Goal: Information Seeking & Learning: Learn about a topic

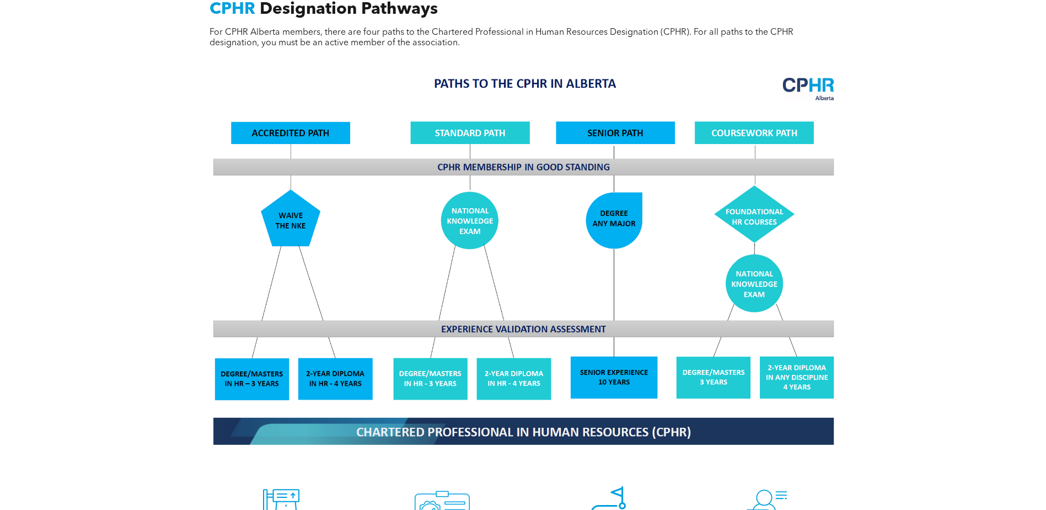
scroll to position [1103, 0]
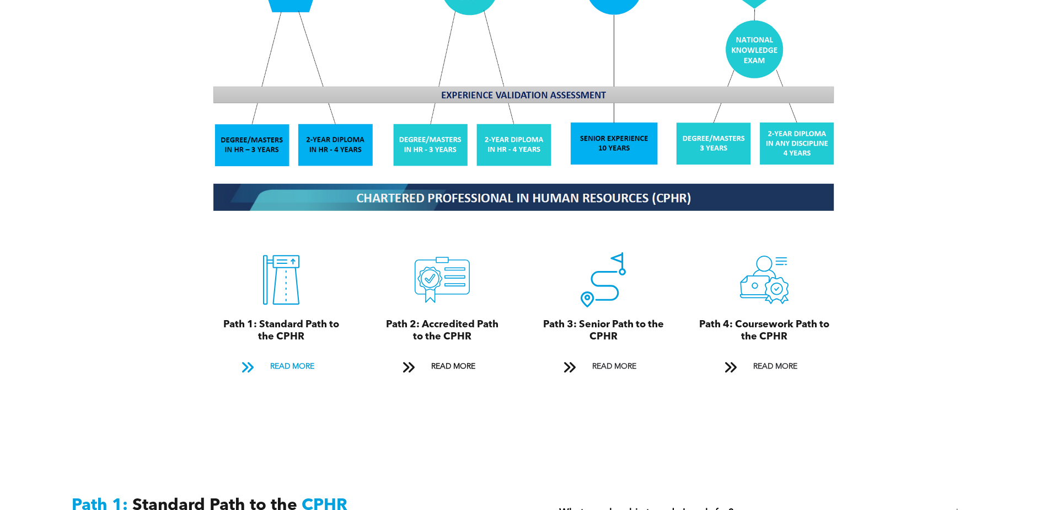
click at [309, 357] on span "READ MORE" at bounding box center [292, 366] width 52 height 20
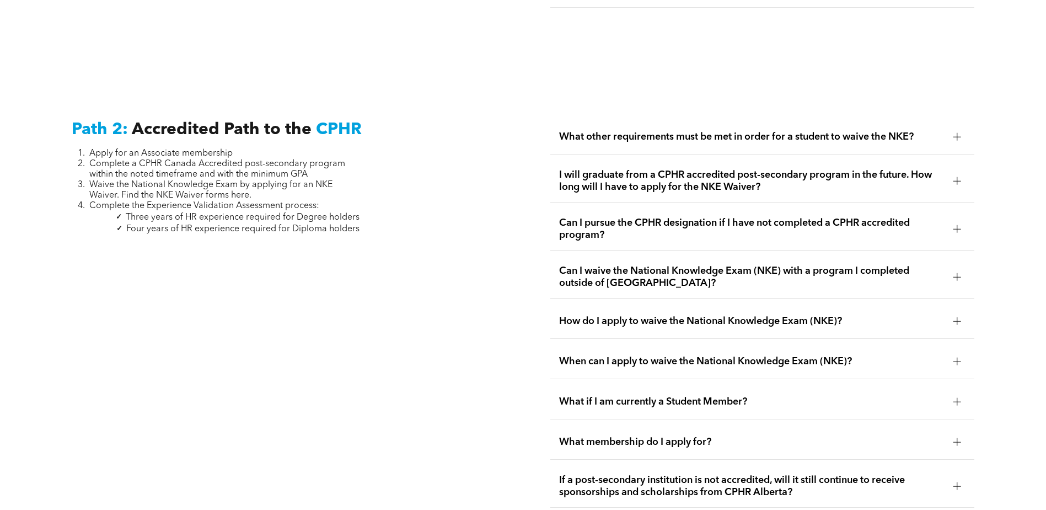
scroll to position [1369, 0]
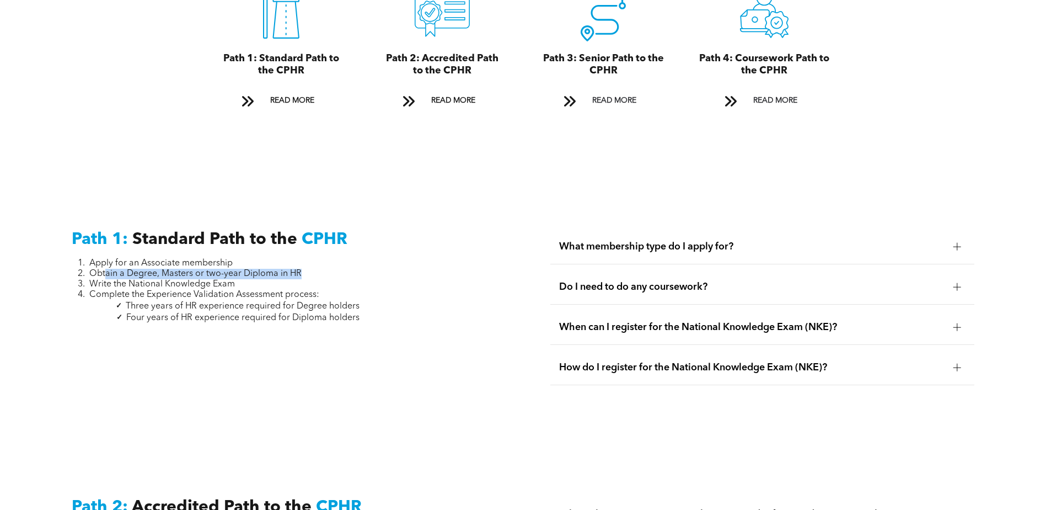
drag, startPoint x: 104, startPoint y: 258, endPoint x: 301, endPoint y: 256, distance: 196.3
click at [301, 269] on li "Obtain a Degree, Masters or two-year Diploma in HR" at bounding box center [224, 274] width 270 height 10
click at [170, 280] on span "Write the National Knowledge Exam" at bounding box center [162, 284] width 146 height 9
drag, startPoint x: 99, startPoint y: 269, endPoint x: 241, endPoint y: 269, distance: 142.3
click at [241, 279] on li "Write the National Knowledge Exam" at bounding box center [224, 284] width 270 height 10
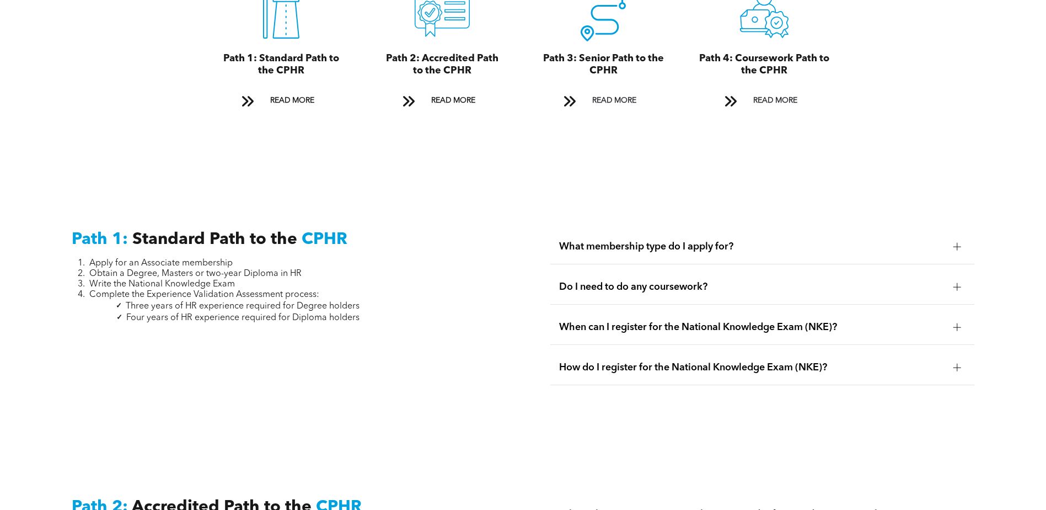
click at [112, 290] on span "Complete the Experience Validation Assessment process:" at bounding box center [204, 294] width 230 height 9
drag, startPoint x: 99, startPoint y: 281, endPoint x: 321, endPoint y: 282, distance: 221.7
click at [321, 289] on li "Complete the Experience Validation Assessment process:" at bounding box center [224, 294] width 270 height 10
click at [642, 321] on span "When can I register for the National Knowledge Exam (NKE)?" at bounding box center [751, 327] width 385 height 12
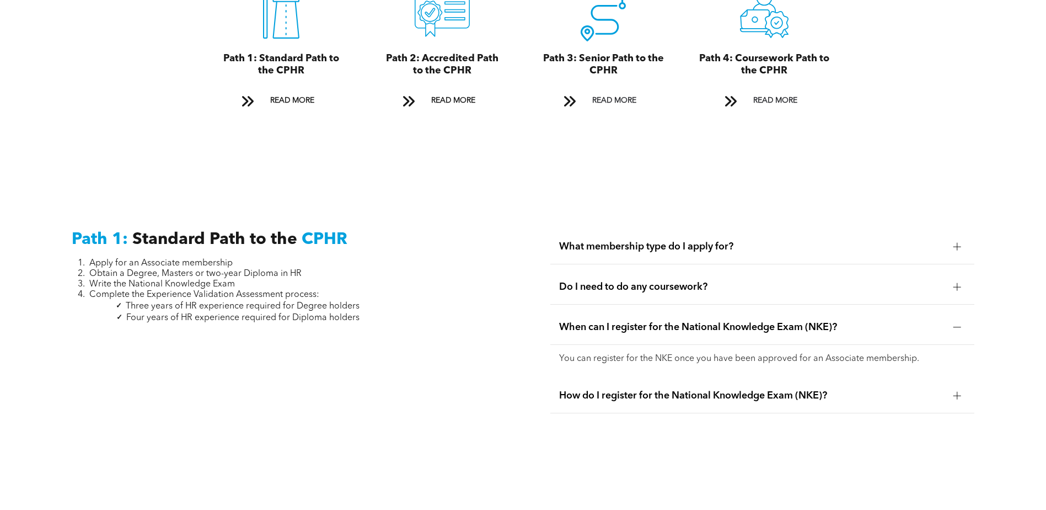
click at [635, 389] on span "How do I register for the National Knowledge Exam (NKE)?" at bounding box center [751, 395] width 385 height 12
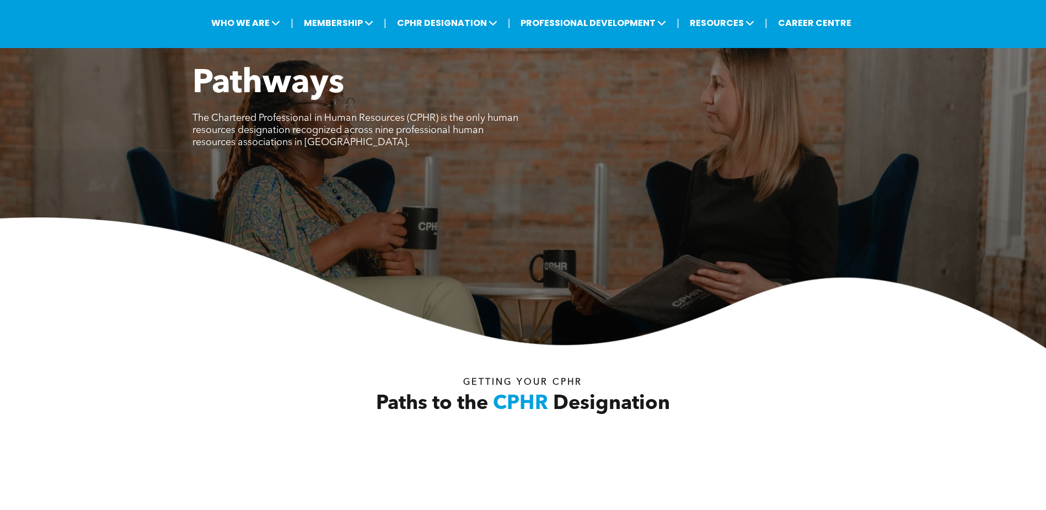
scroll to position [0, 0]
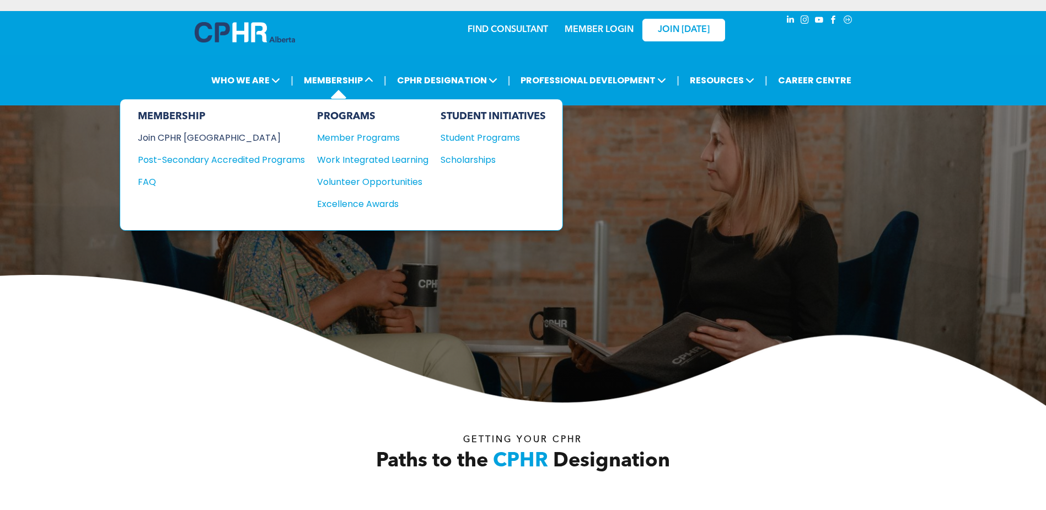
click at [168, 131] on div "Join CPHR [GEOGRAPHIC_DATA]" at bounding box center [213, 138] width 151 height 14
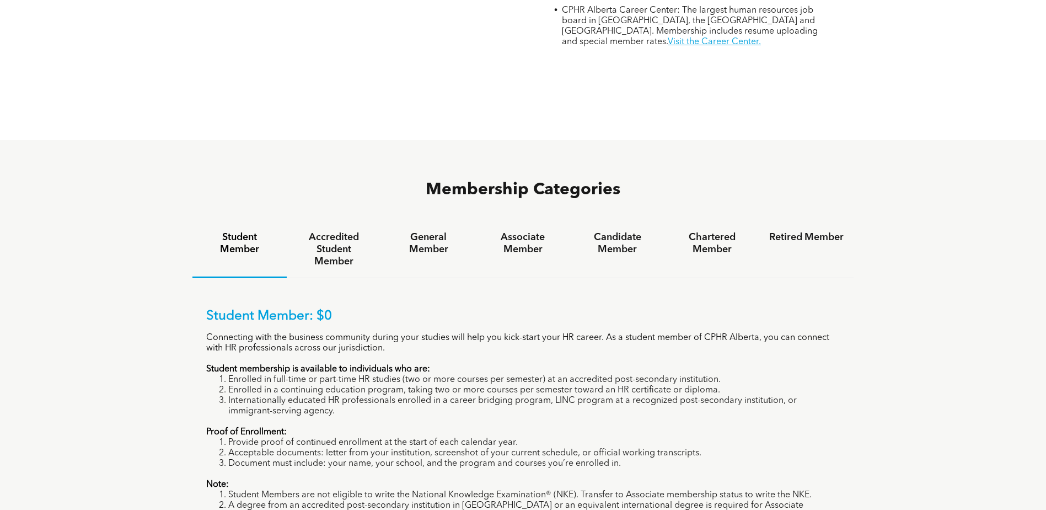
scroll to position [662, 0]
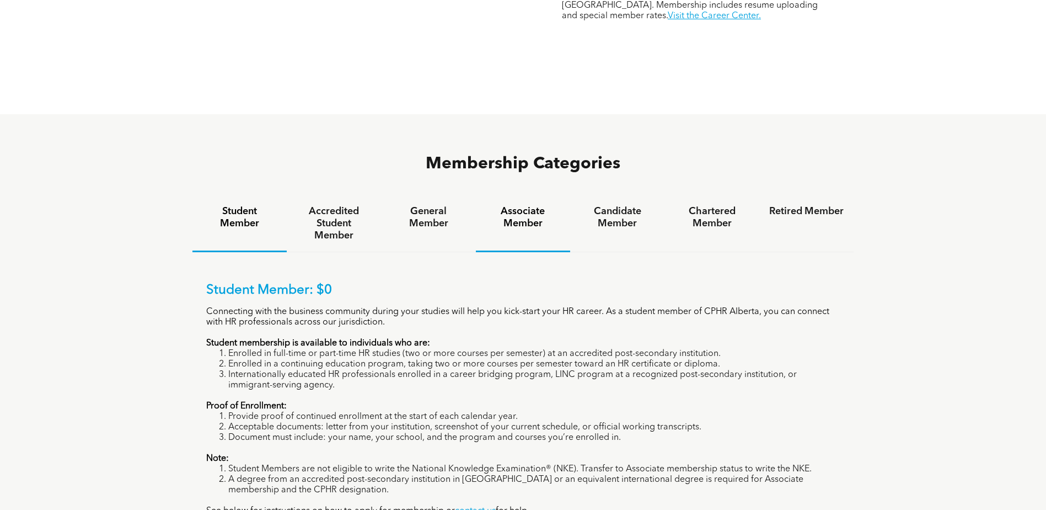
click at [525, 205] on h4 "Associate Member" at bounding box center [523, 217] width 74 height 24
